Goal: Task Accomplishment & Management: Manage account settings

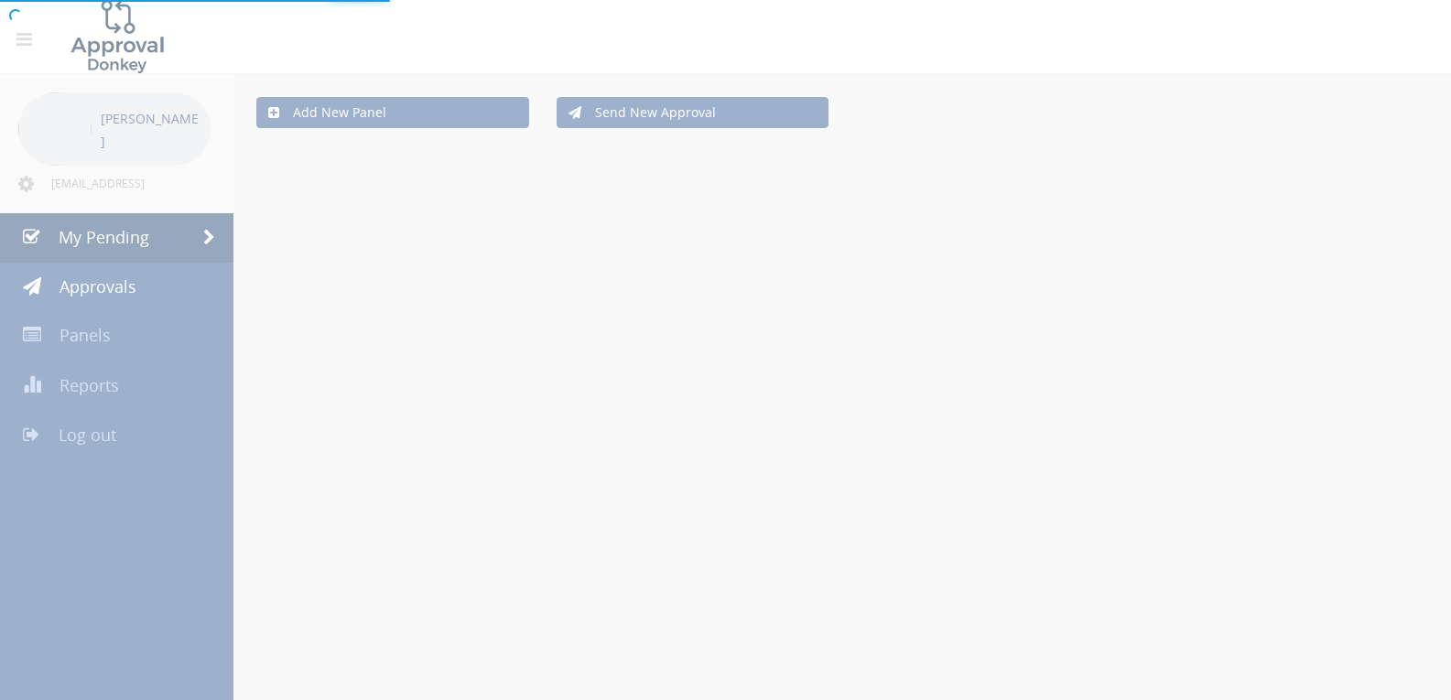
scroll to position [74, 0]
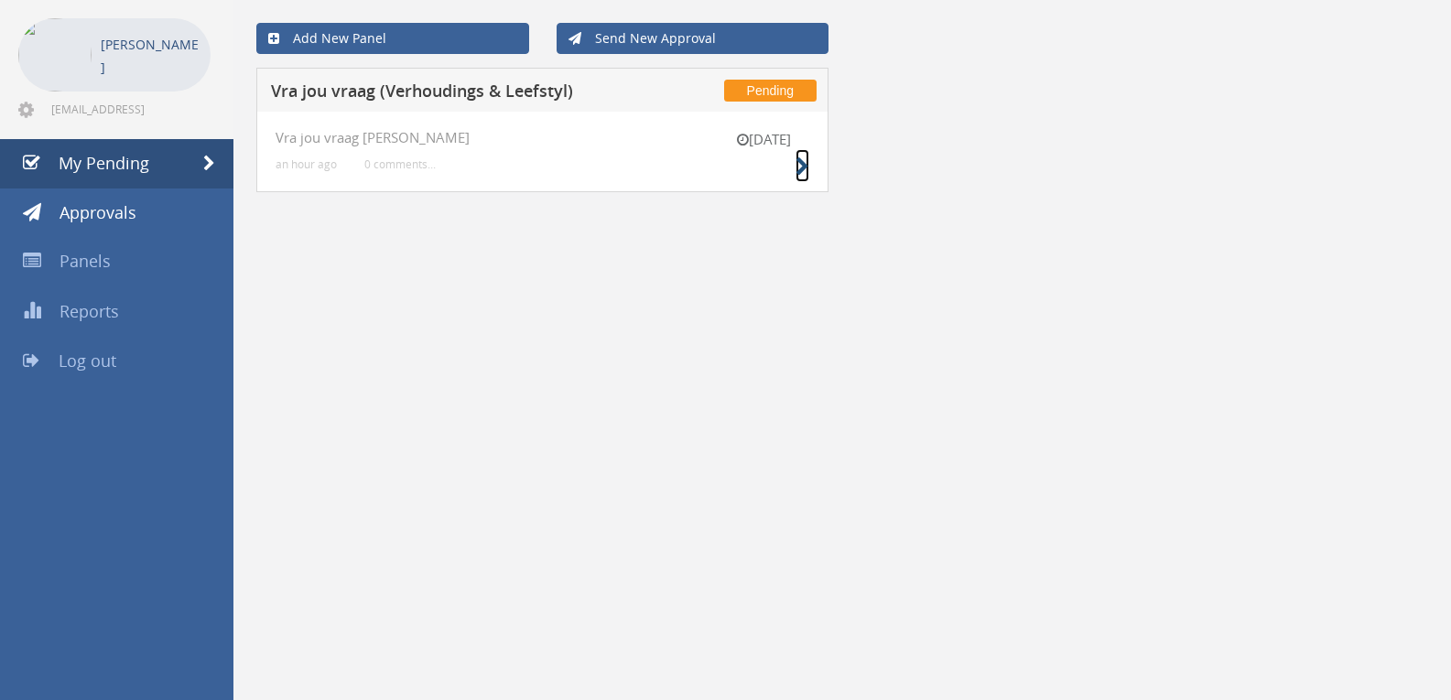
click at [797, 165] on icon at bounding box center [802, 166] width 14 height 19
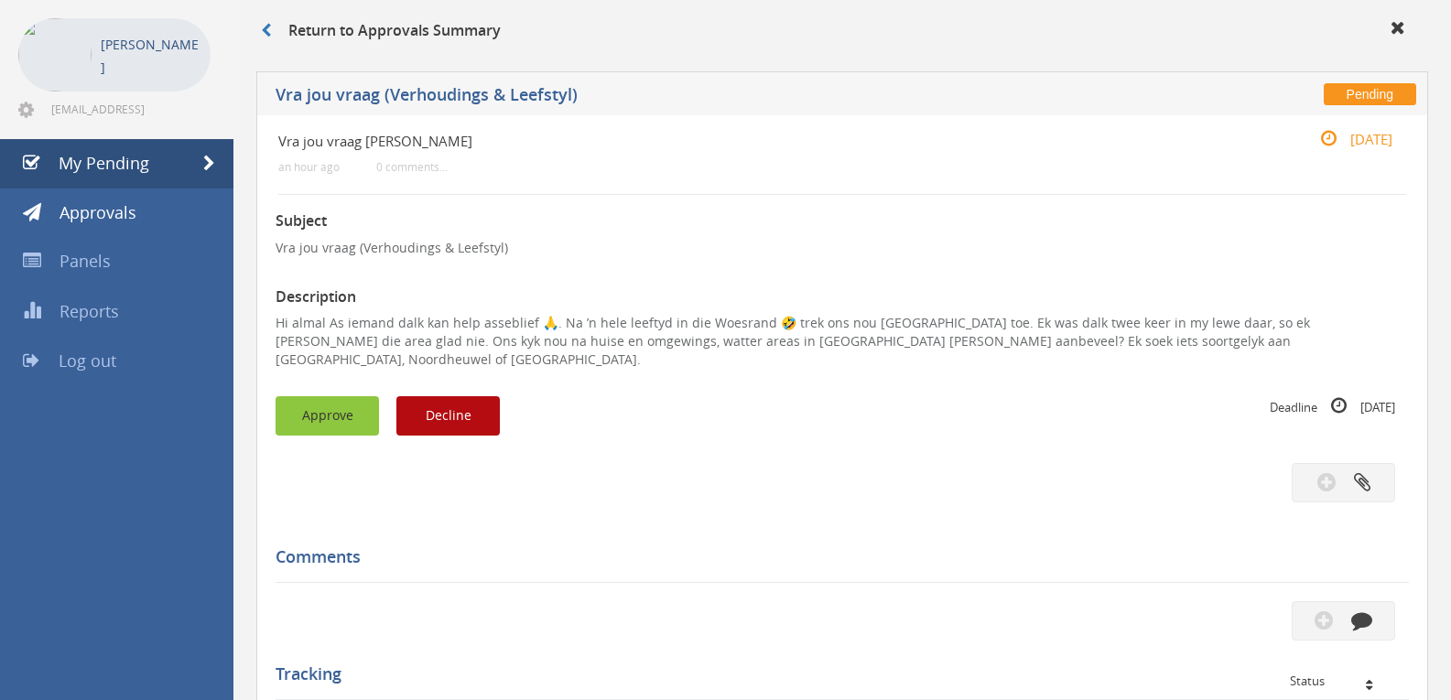
click at [347, 397] on button "Approve" at bounding box center [326, 415] width 103 height 39
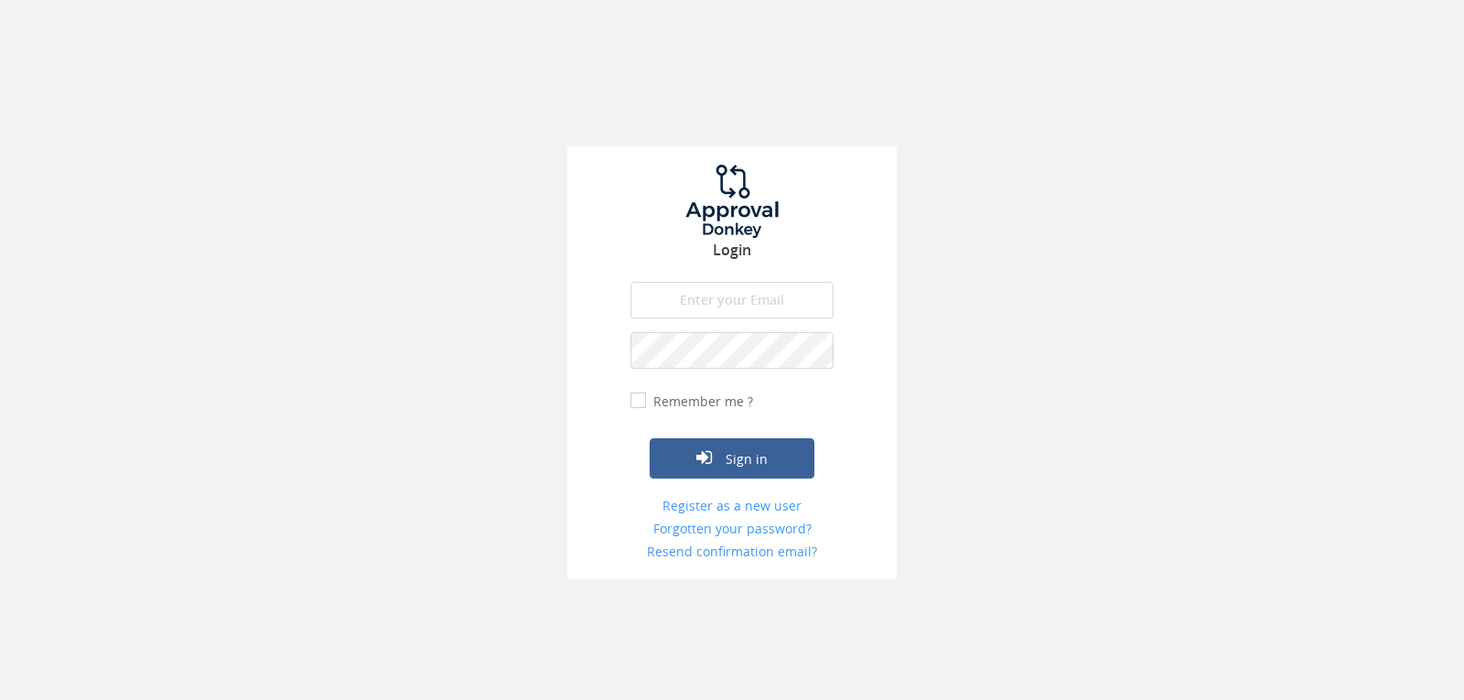
click at [719, 291] on input "email" at bounding box center [732, 300] width 203 height 37
type input "info@trouidees.co.za"
click at [650, 438] on button "Sign in" at bounding box center [732, 458] width 165 height 40
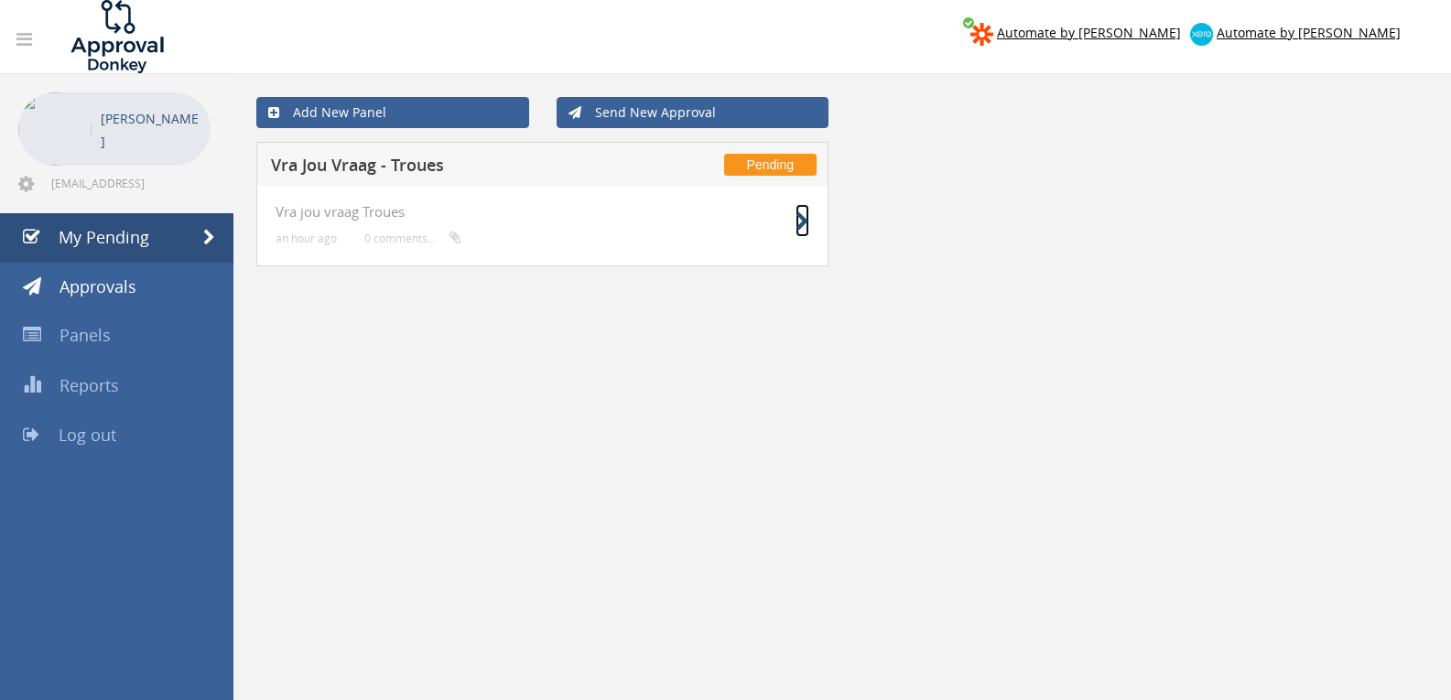
click at [805, 220] on icon at bounding box center [802, 221] width 14 height 19
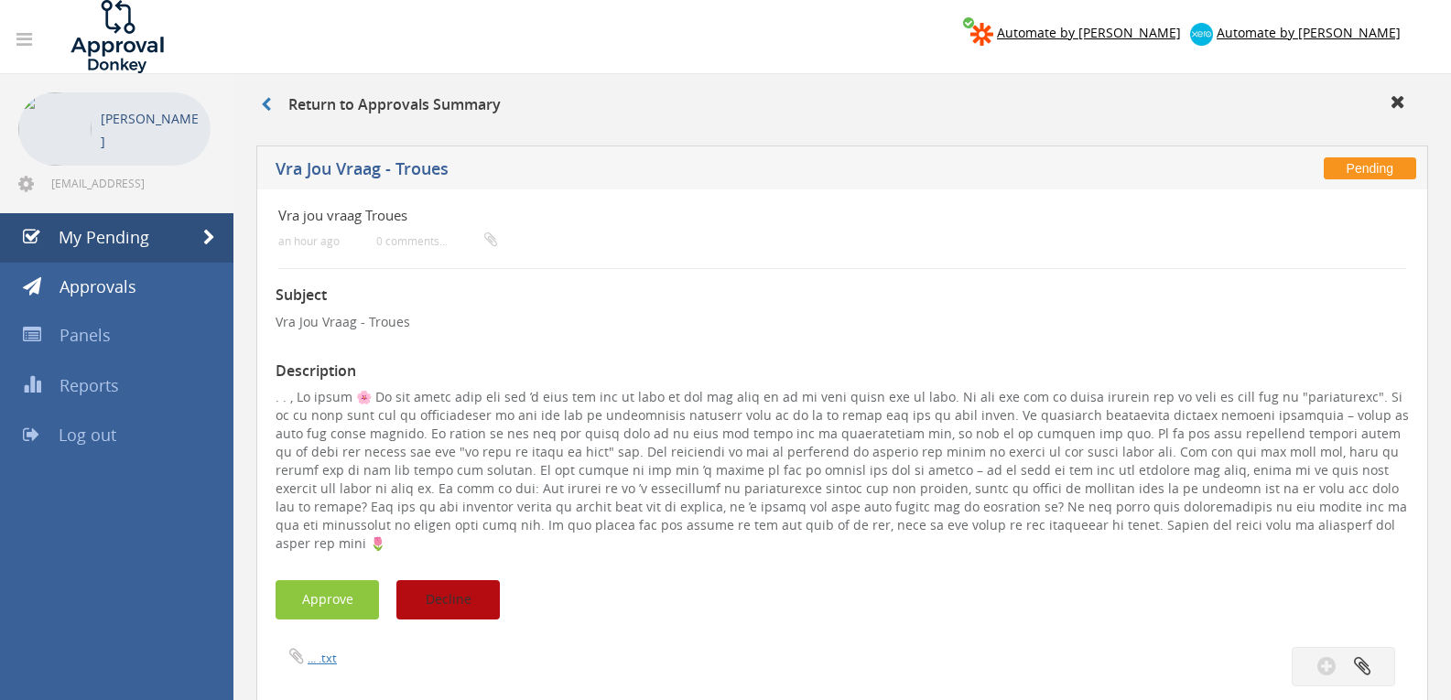
click at [483, 590] on button "Decline" at bounding box center [447, 599] width 103 height 39
